Goal: Find specific fact: Find contact information

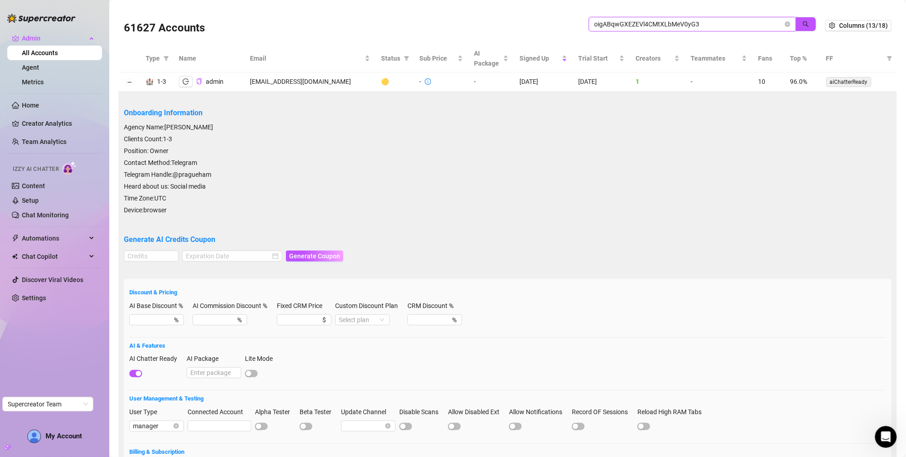
click at [604, 26] on input "oigABqwGXEZEVl4CMtXLbMeV0yG3" at bounding box center [688, 24] width 189 height 10
paste input "DMtaLKytcWTuZRZORXPPgbZTnBS2"
type input "DMtaLKytcWTuZRZORXPPgbZTnBS2"
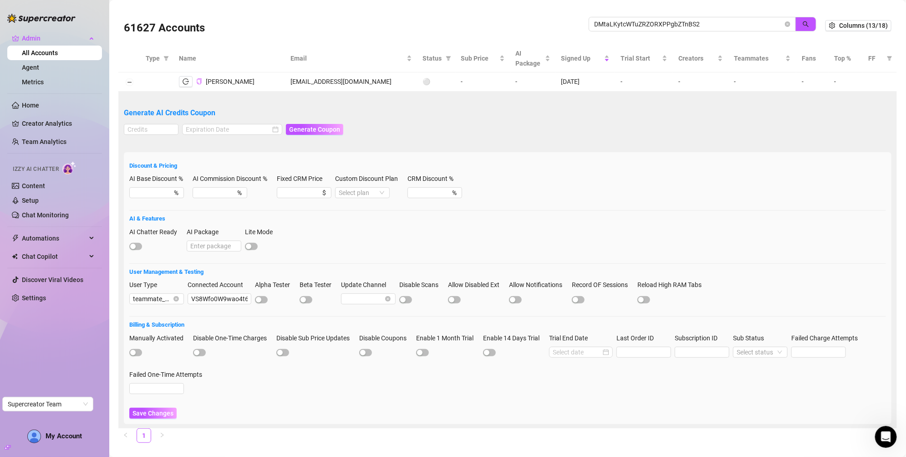
click at [197, 83] on icon "copy" at bounding box center [199, 81] width 6 height 6
click at [328, 77] on td "[EMAIL_ADDRESS][DOMAIN_NAME]" at bounding box center [351, 81] width 133 height 19
copy td "[EMAIL_ADDRESS][DOMAIN_NAME]"
